Goal: Find specific page/section: Find specific page/section

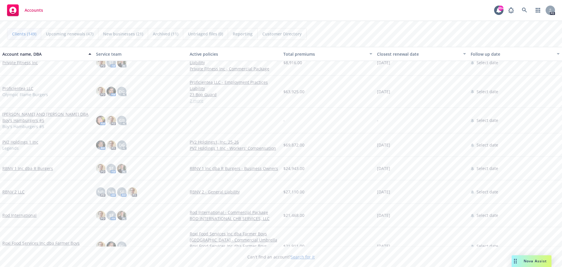
scroll to position [2633, 0]
click at [16, 141] on link "PV2 Holdings 1 Inc" at bounding box center [20, 141] width 36 height 6
